Goal: Transaction & Acquisition: Register for event/course

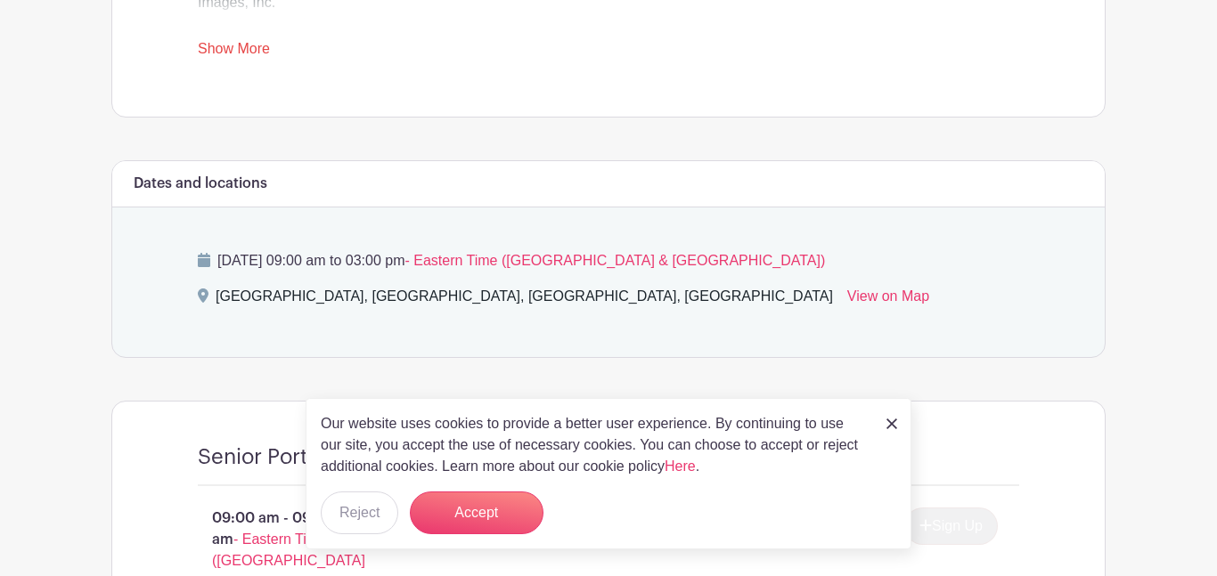
scroll to position [849, 0]
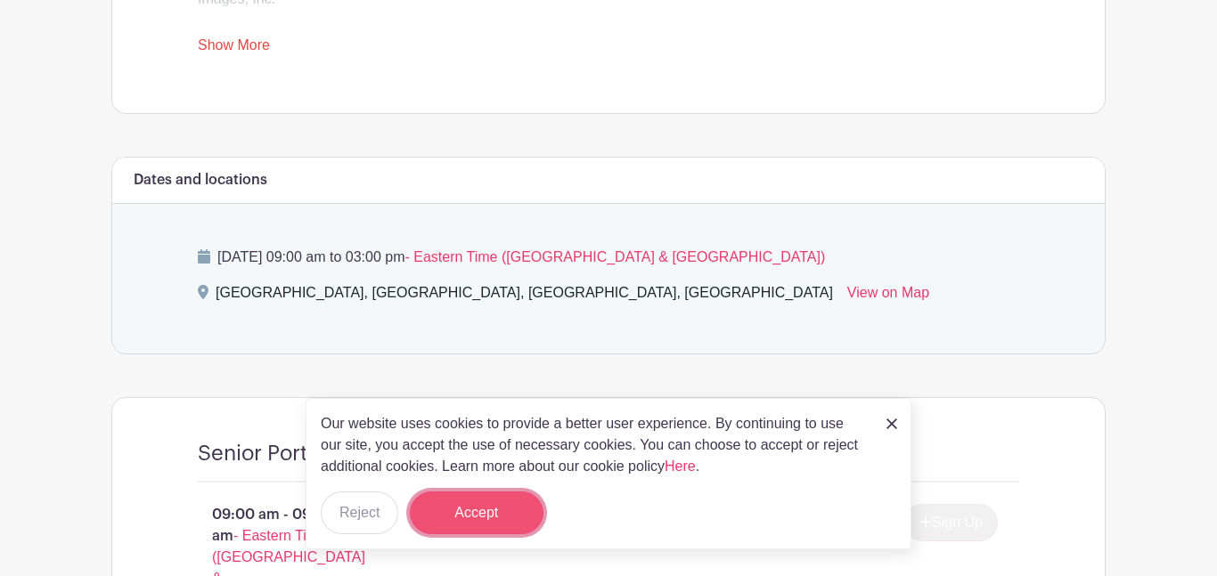
click at [439, 503] on button "Accept" at bounding box center [477, 513] width 134 height 43
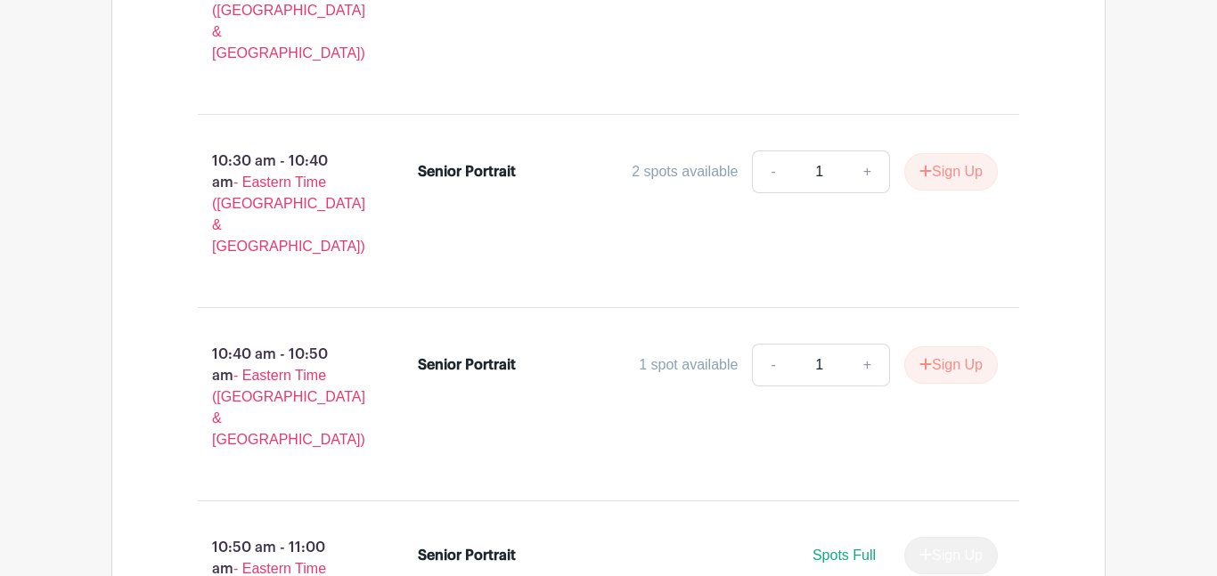
scroll to position [2942, 0]
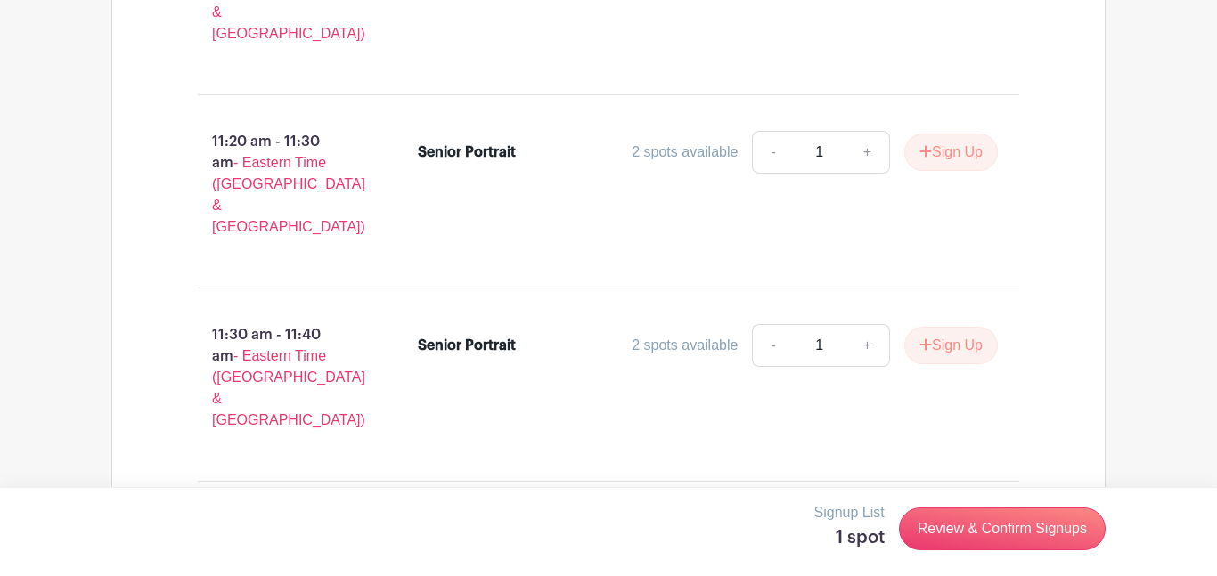
scroll to position [3936, 0]
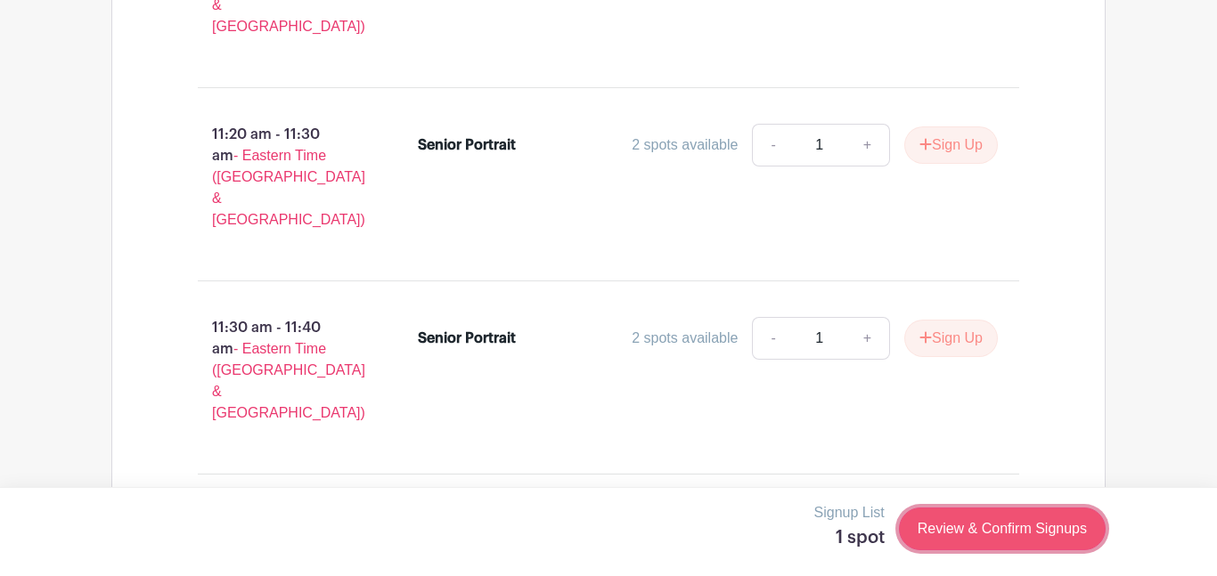
click at [958, 537] on link "Review & Confirm Signups" at bounding box center [1002, 529] width 207 height 43
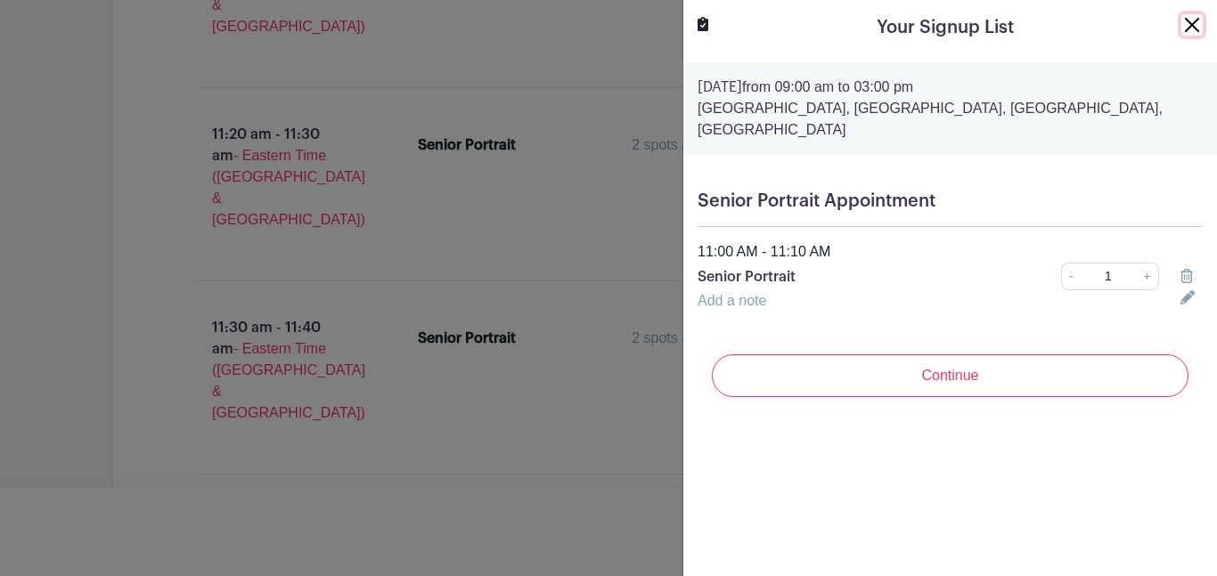
click at [1197, 35] on button "Close" at bounding box center [1191, 24] width 21 height 21
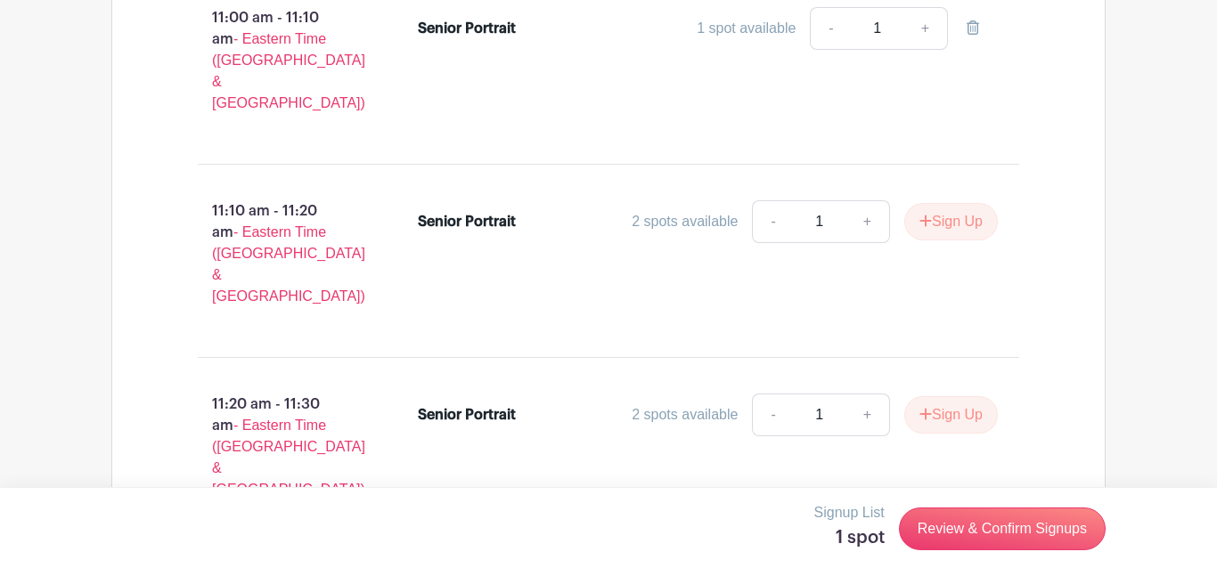
scroll to position [3667, 0]
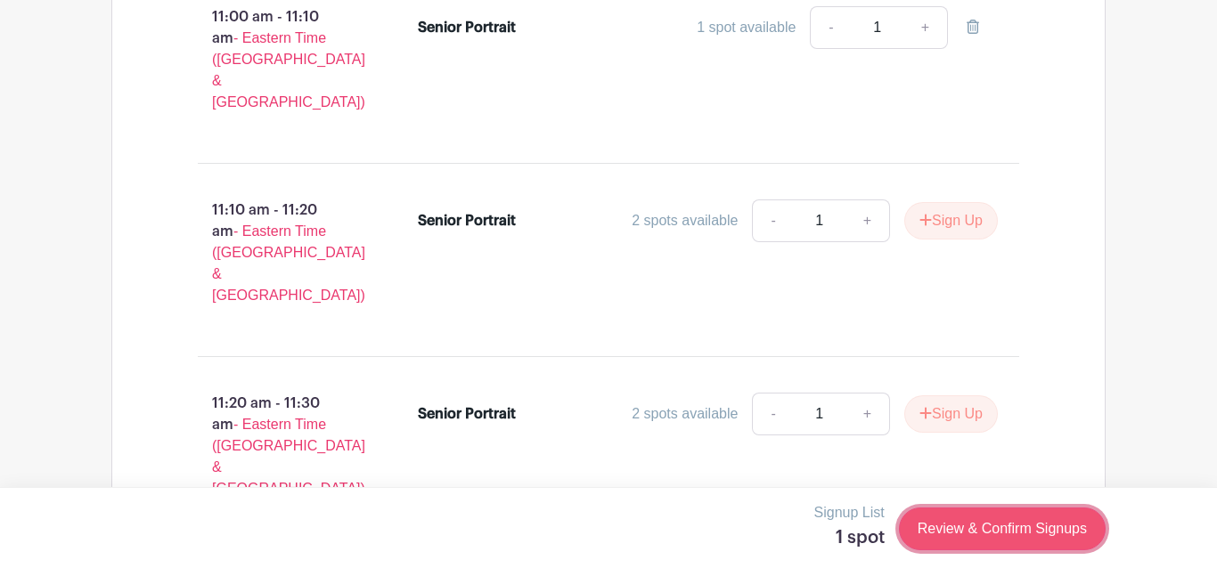
click at [943, 516] on link "Review & Confirm Signups" at bounding box center [1002, 529] width 207 height 43
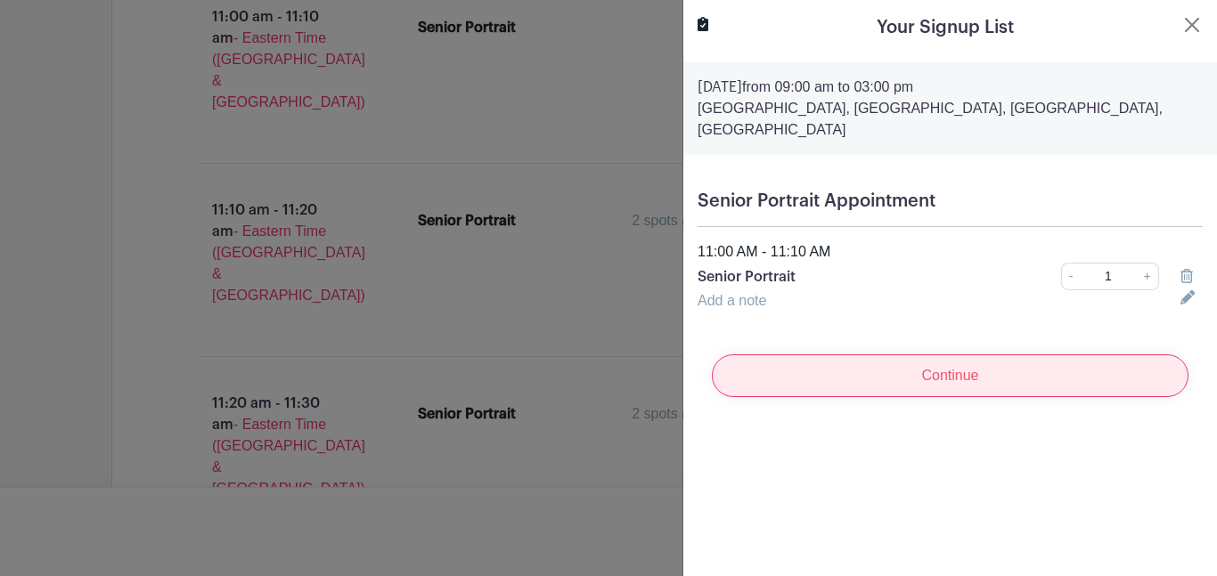
click at [971, 387] on input "Continue" at bounding box center [950, 376] width 477 height 43
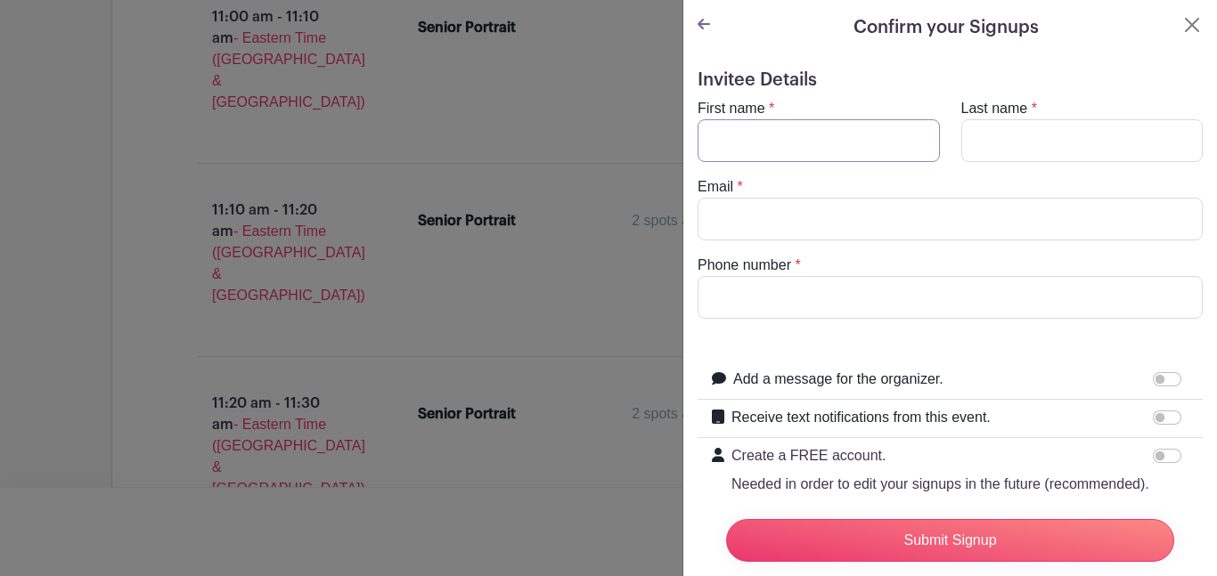
click at [802, 134] on input "First name" at bounding box center [819, 140] width 242 height 43
type input "Zaria"
click at [1014, 128] on input "Last name" at bounding box center [1082, 140] width 242 height 43
type input "[PERSON_NAME]"
click at [757, 241] on turbo-frame "First name * [PERSON_NAME] Last name * [PERSON_NAME] Email * Phone number *" at bounding box center [950, 208] width 505 height 221
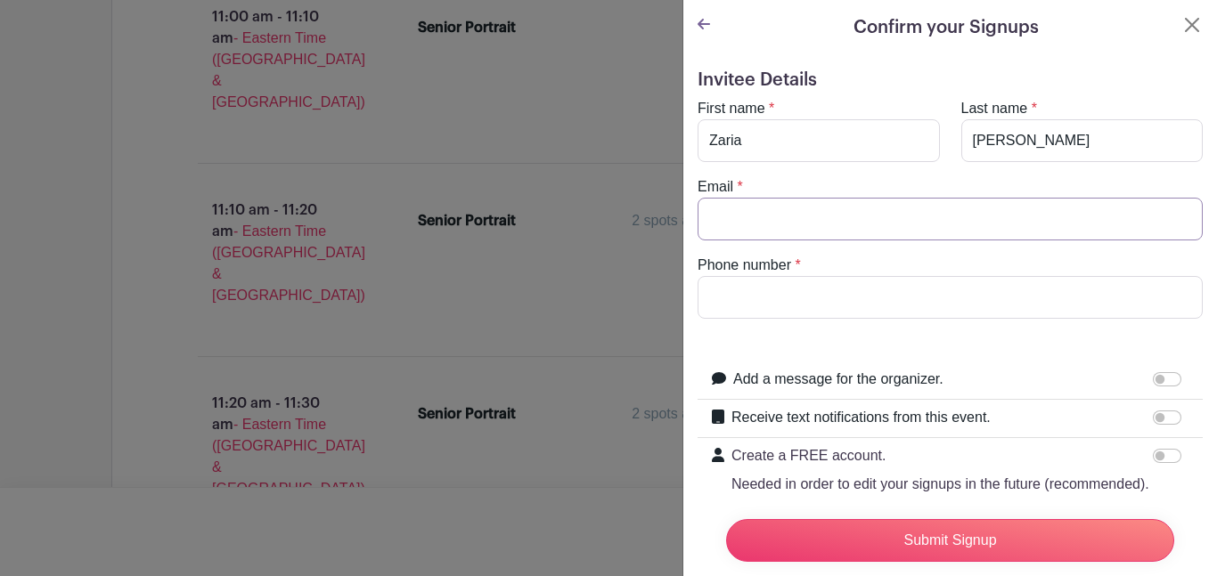
click at [748, 233] on input "Email" at bounding box center [950, 219] width 505 height 43
type input "[EMAIL_ADDRESS][DOMAIN_NAME]"
click at [770, 302] on input "Phone number" at bounding box center [950, 297] width 505 height 43
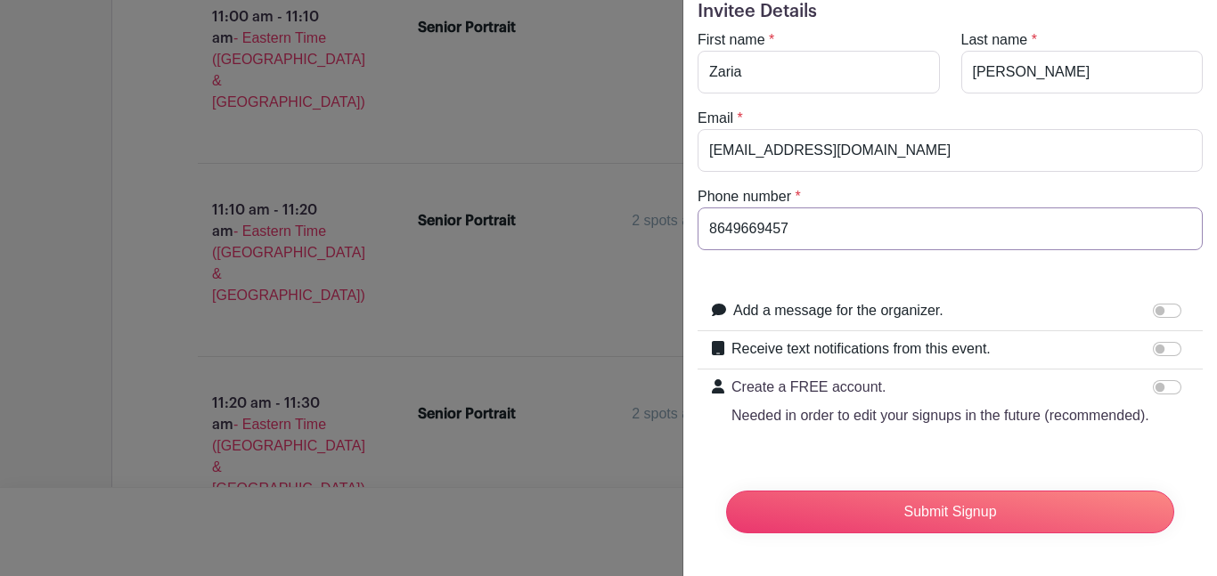
scroll to position [0, 0]
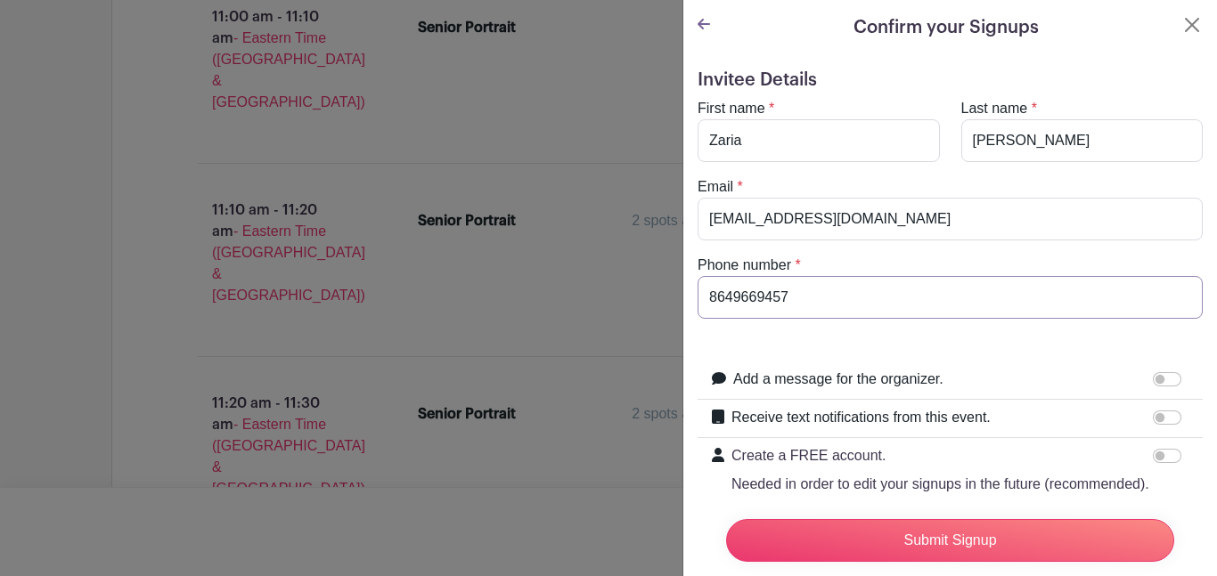
type input "8649669457"
click at [702, 28] on icon at bounding box center [704, 24] width 12 height 11
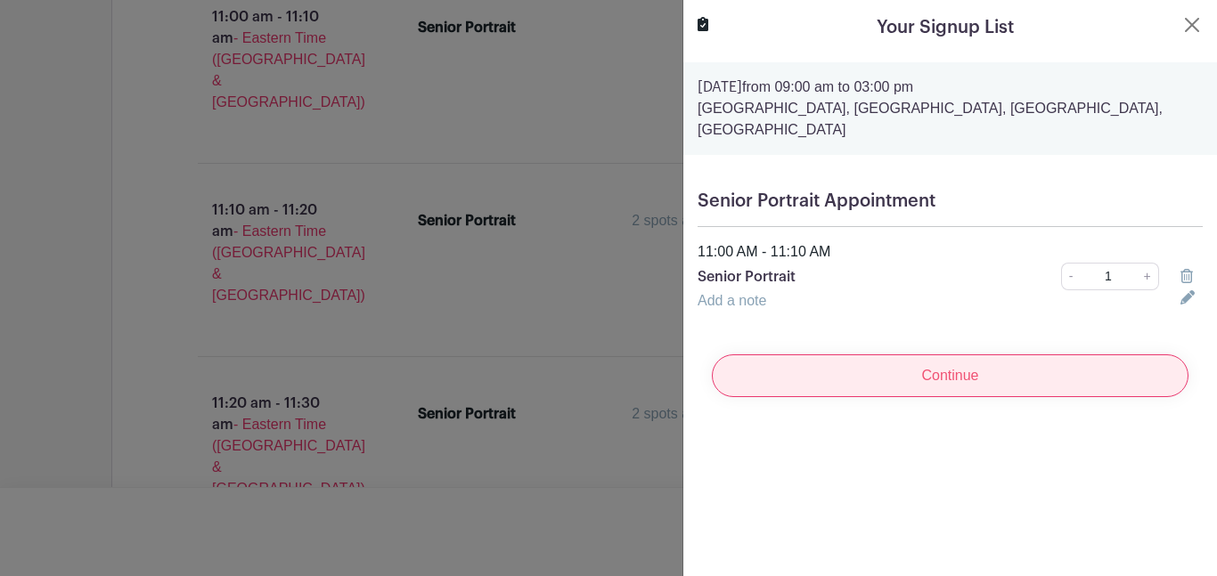
click at [877, 373] on input "Continue" at bounding box center [950, 376] width 477 height 43
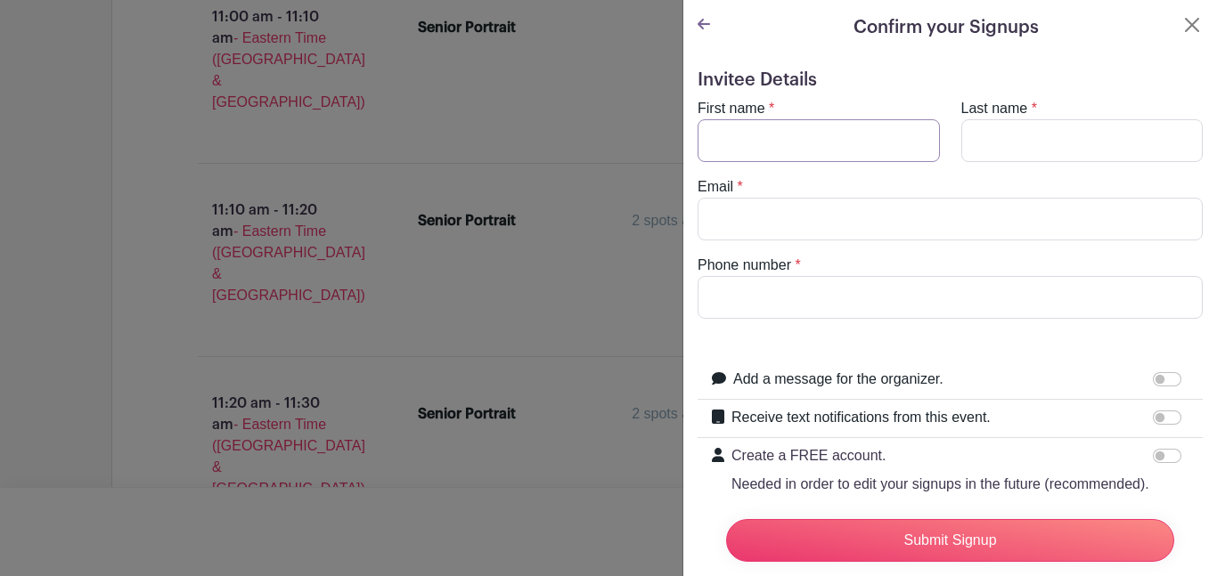
click at [749, 128] on input "First name" at bounding box center [819, 140] width 242 height 43
type input "Zaria"
type input "[PERSON_NAME]"
type input "[EMAIL_ADDRESS][DOMAIN_NAME]"
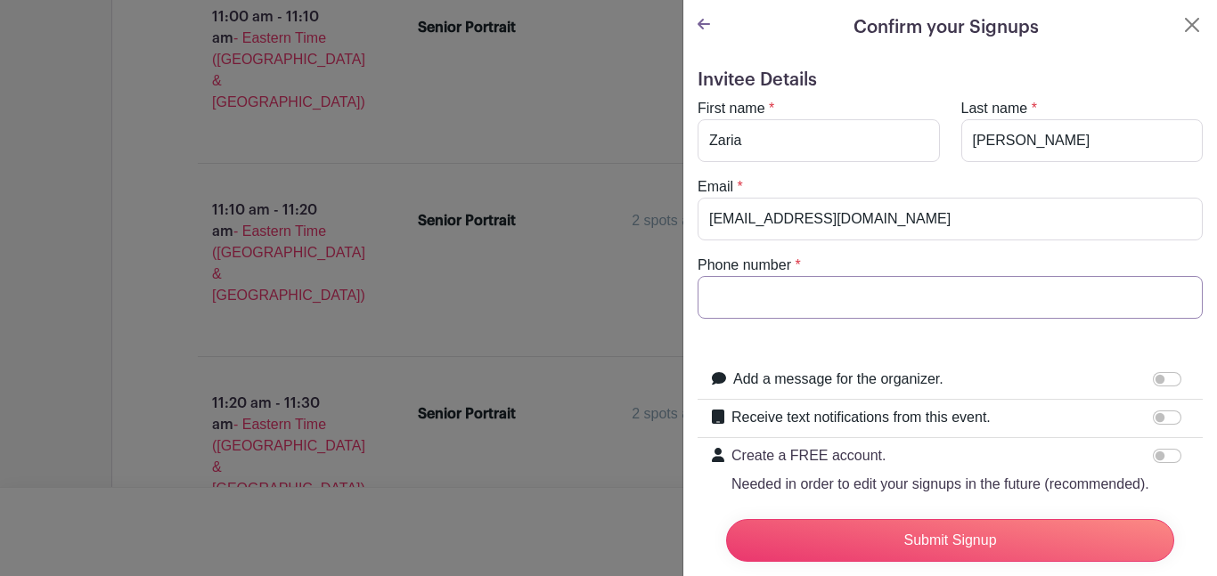
click at [829, 304] on input "Phone number" at bounding box center [950, 297] width 505 height 43
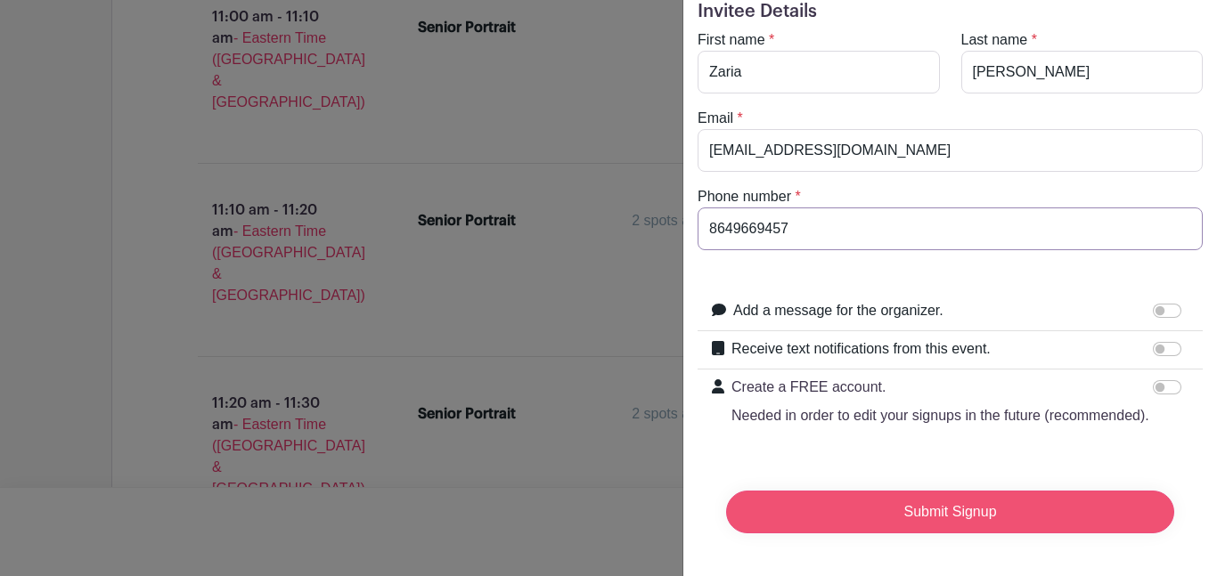
type input "8649669457"
click at [992, 517] on input "Submit Signup" at bounding box center [950, 512] width 448 height 43
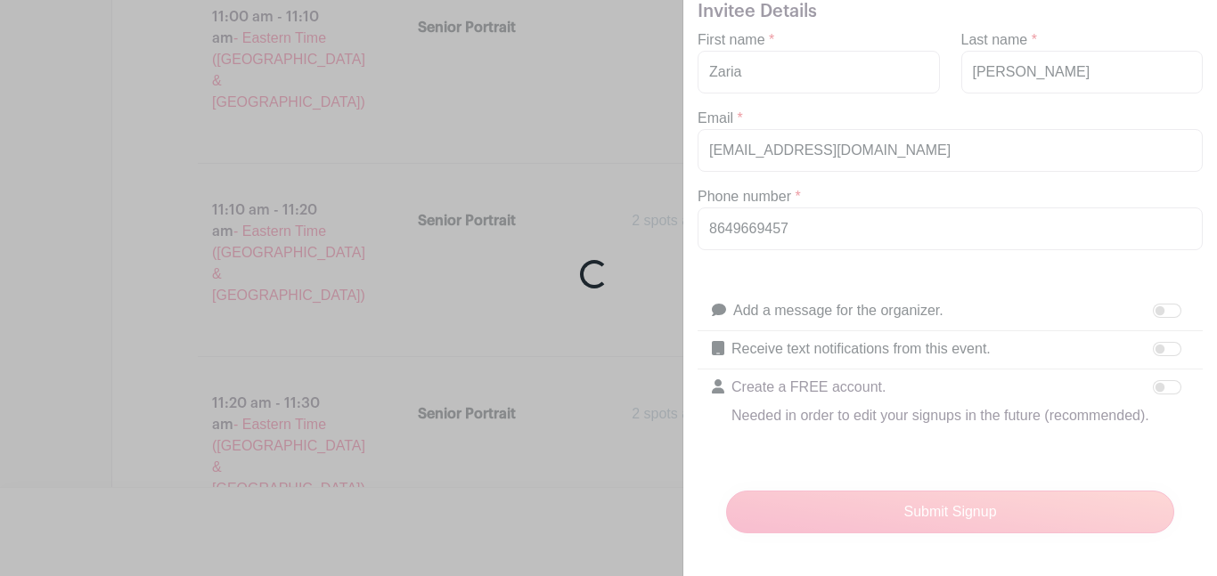
scroll to position [3669, 0]
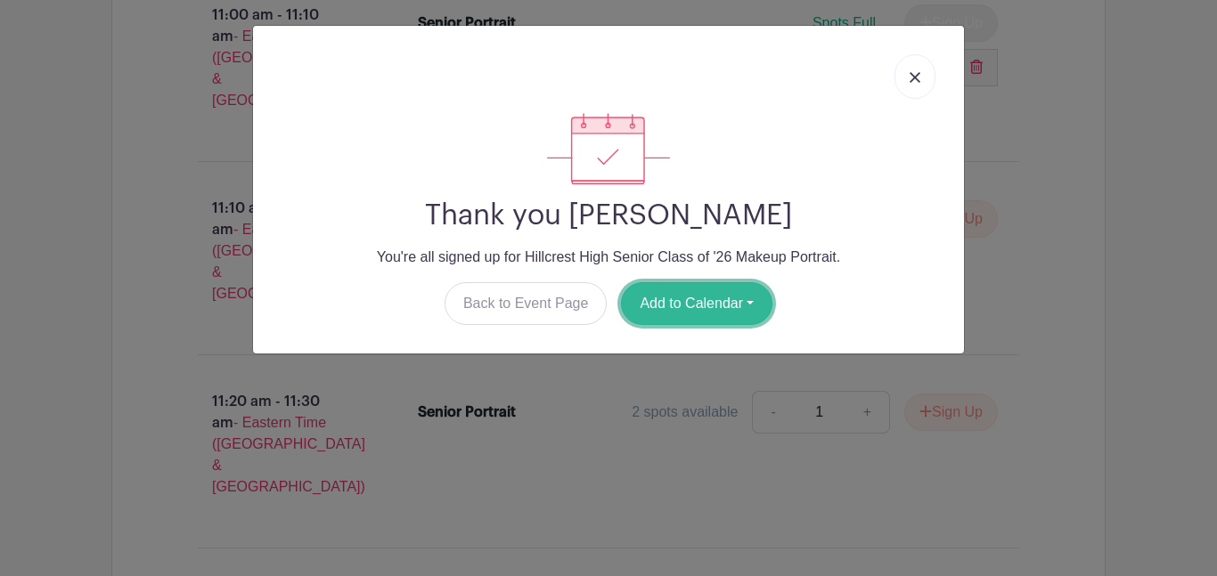
click at [703, 288] on button "Add to Calendar" at bounding box center [696, 303] width 151 height 43
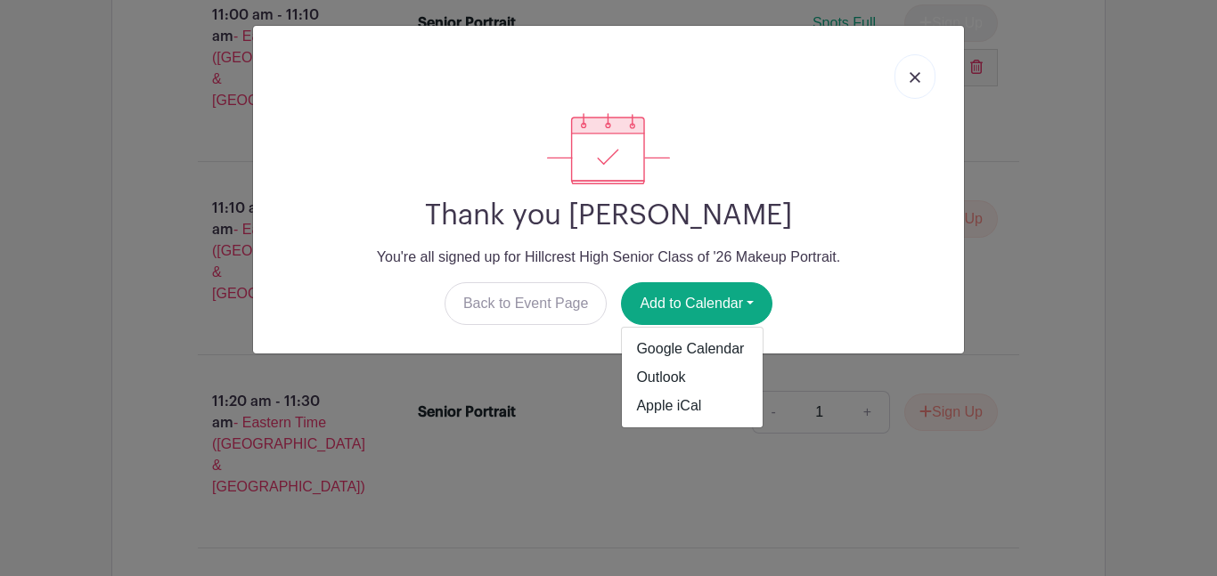
click at [1050, 194] on div "Thank you [PERSON_NAME] You're all signed up for Hillcrest High Senior Class of…" at bounding box center [608, 288] width 1217 height 576
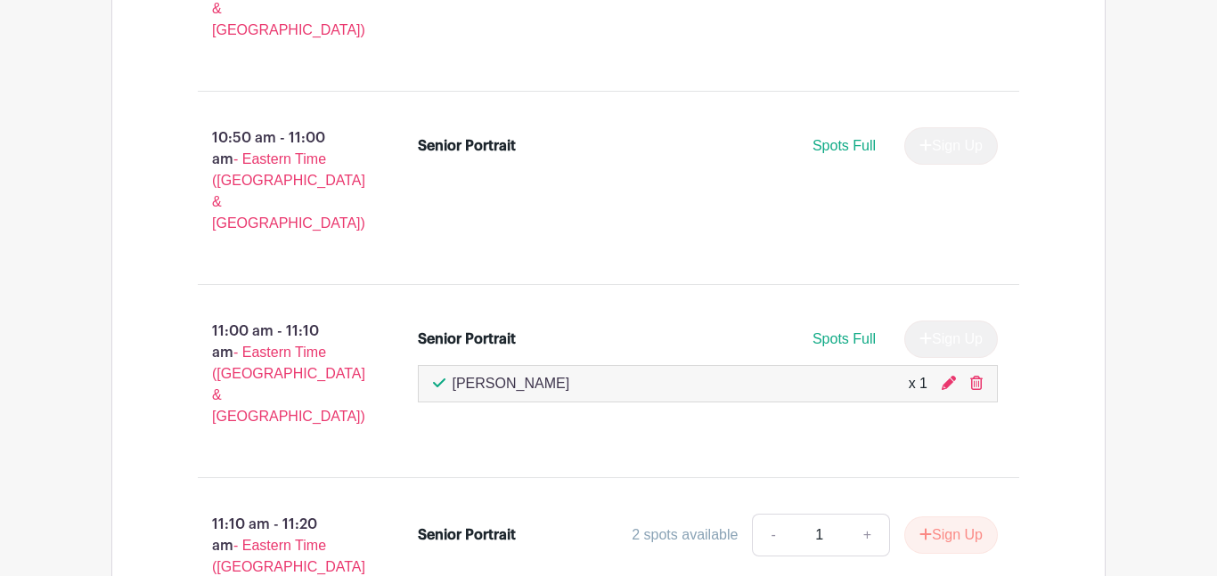
scroll to position [3350, 0]
